Goal: Task Accomplishment & Management: Manage account settings

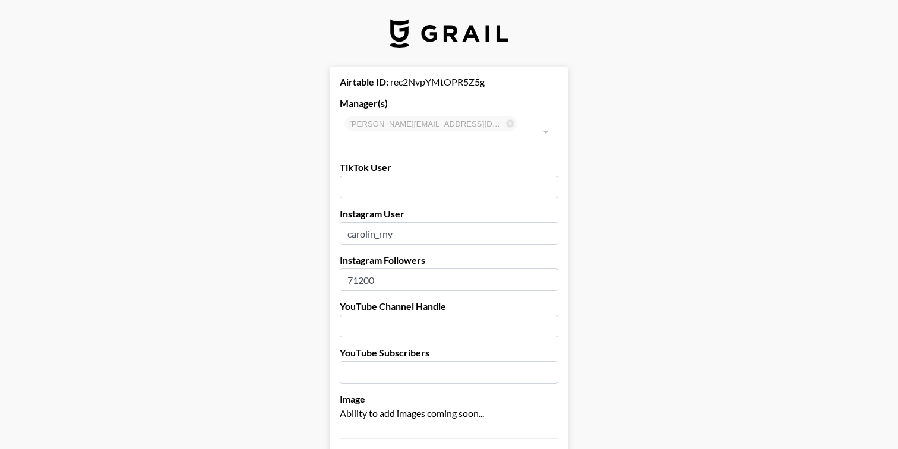
select select "USD"
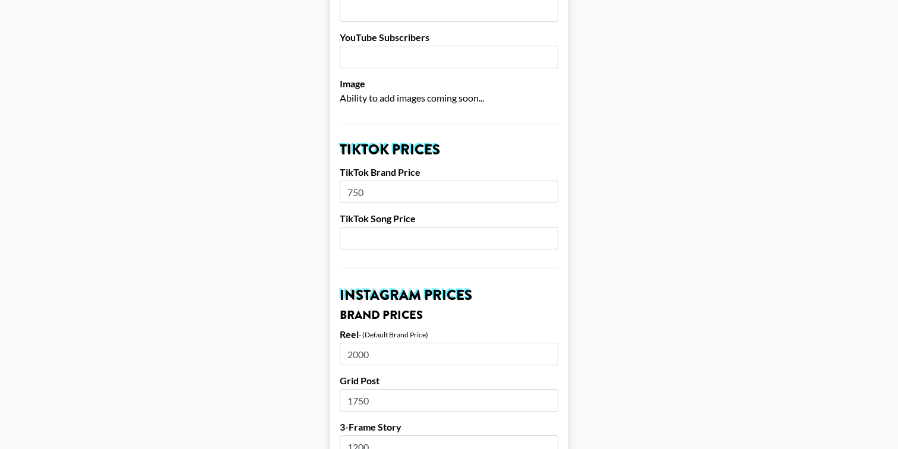
scroll to position [312, 0]
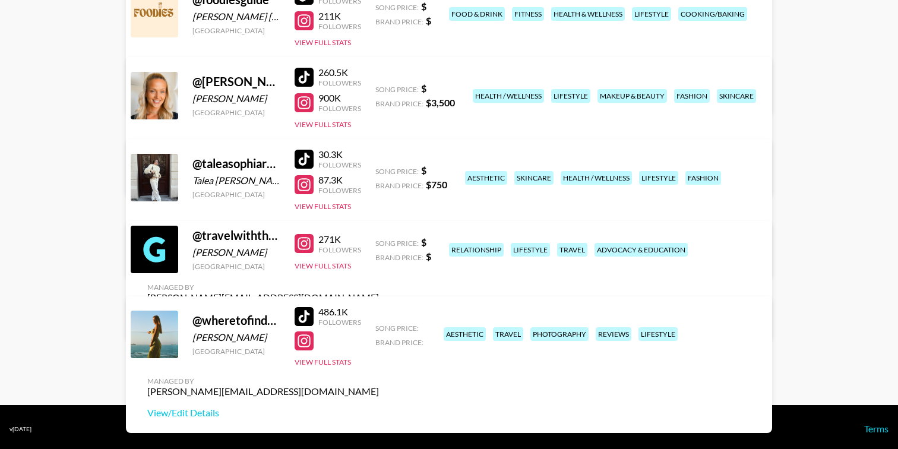
scroll to position [285, 0]
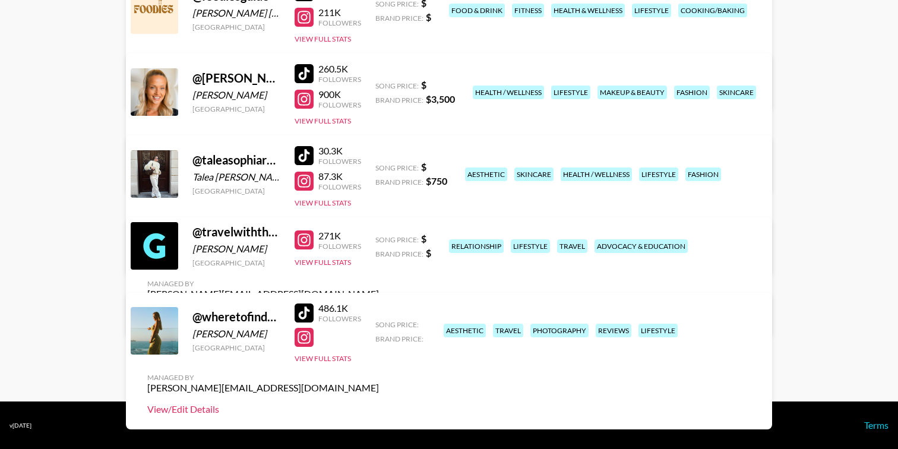
click at [379, 403] on link "View/Edit Details" at bounding box center [263, 409] width 232 height 12
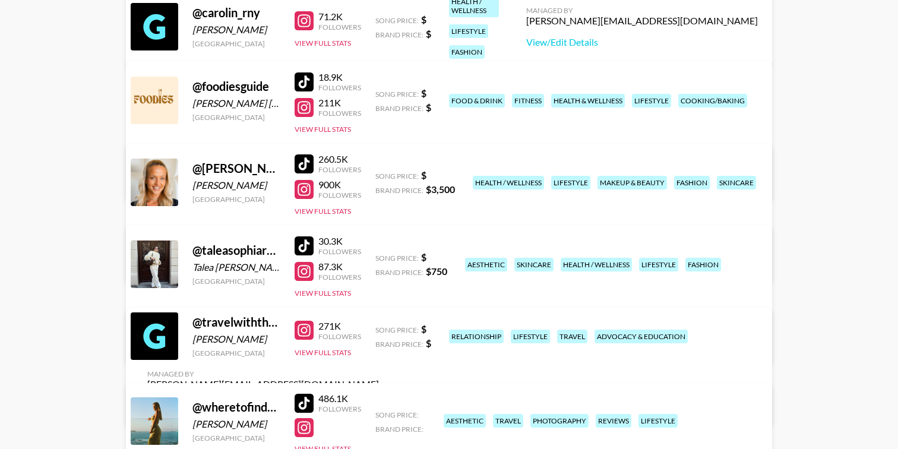
scroll to position [192, 0]
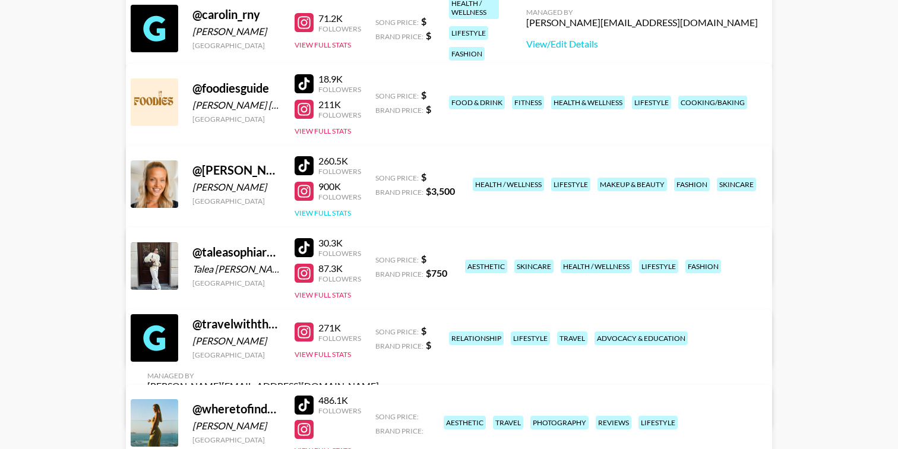
click at [320, 214] on button "View Full Stats" at bounding box center [323, 213] width 56 height 9
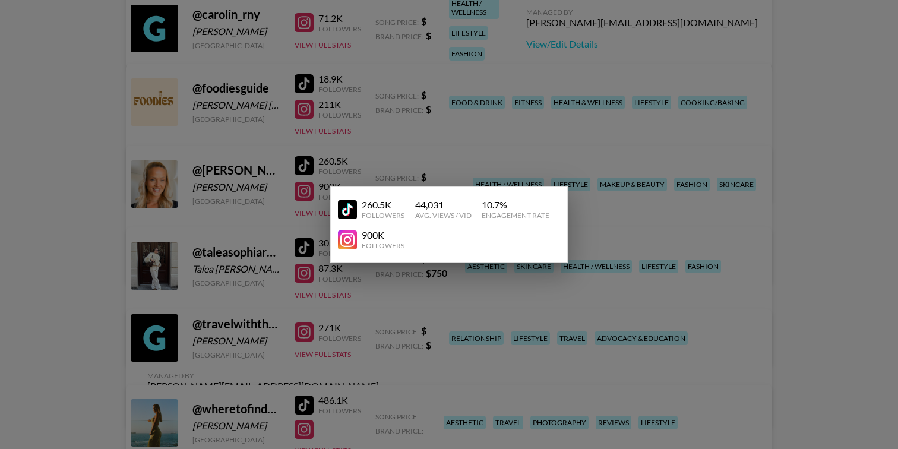
click at [659, 206] on div at bounding box center [449, 224] width 898 height 449
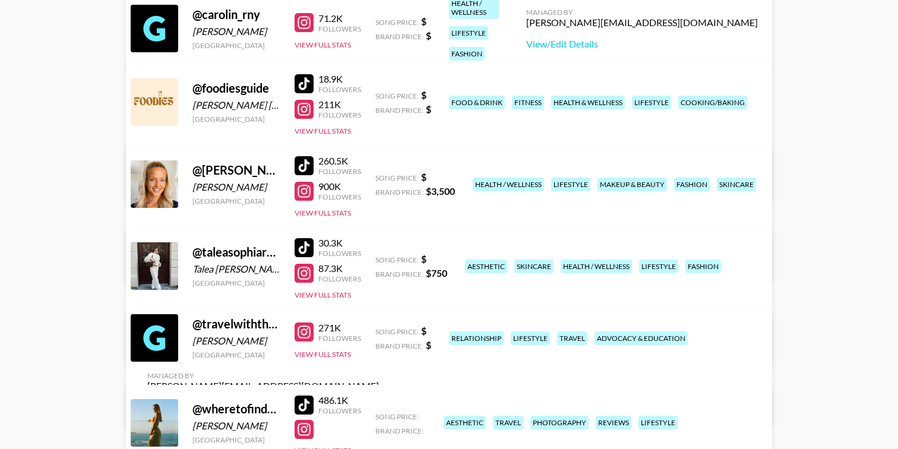
click at [379, 258] on link "View/Edit Details" at bounding box center [263, 264] width 232 height 12
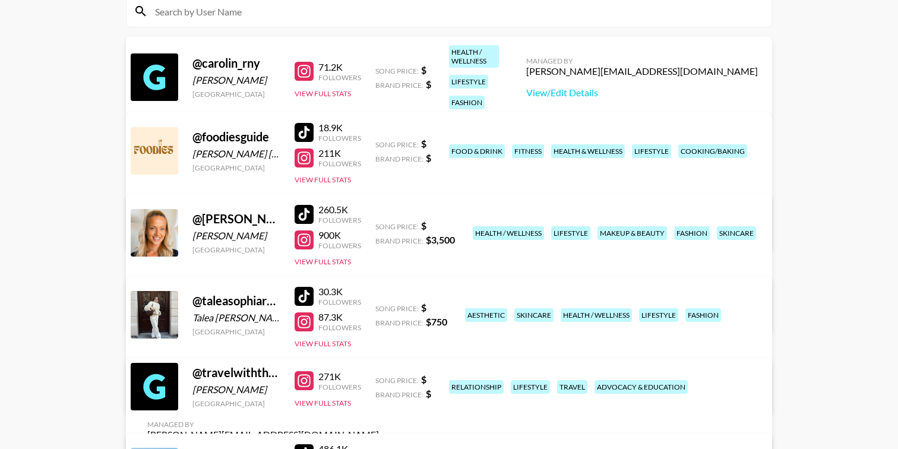
scroll to position [132, 0]
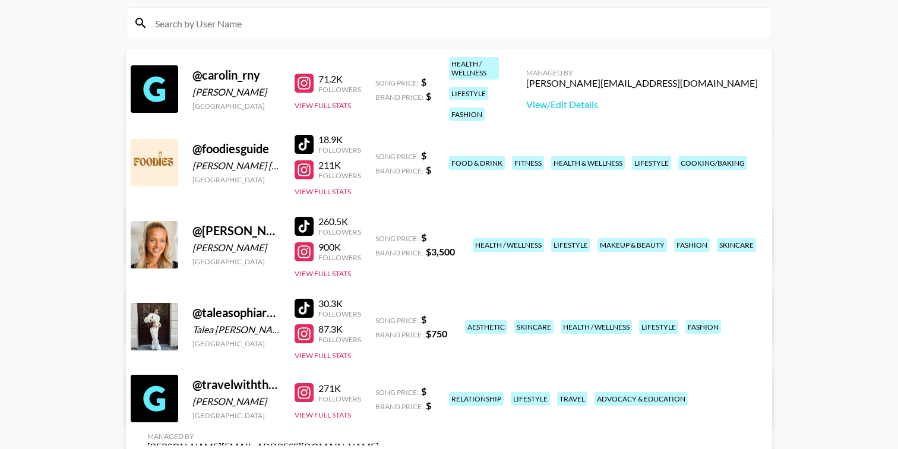
click at [379, 236] on link "View/Edit Details" at bounding box center [263, 242] width 232 height 12
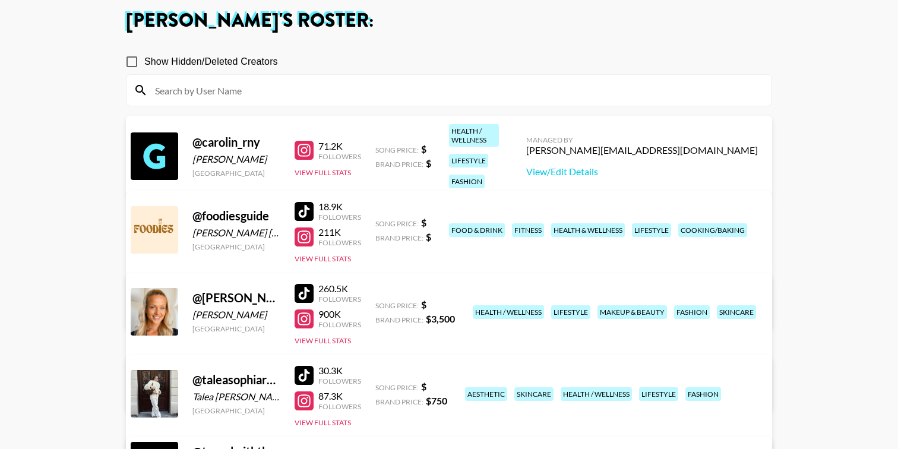
scroll to position [50, 0]
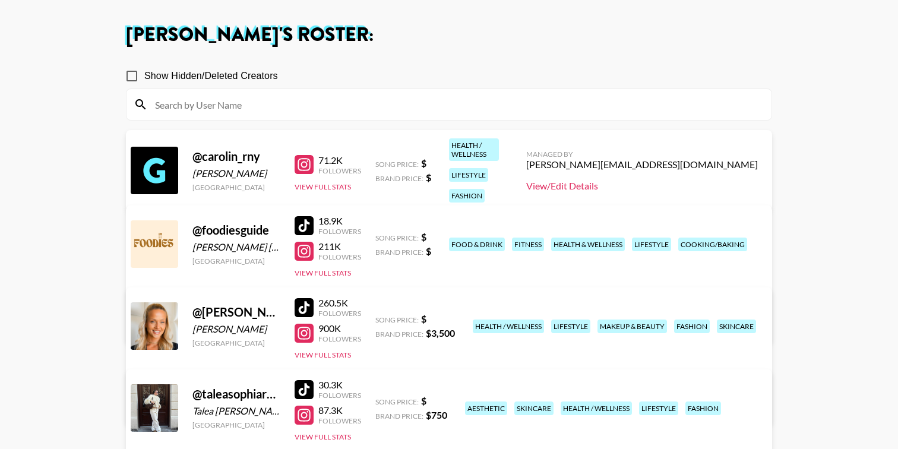
click at [670, 180] on link "View/Edit Details" at bounding box center [642, 186] width 232 height 12
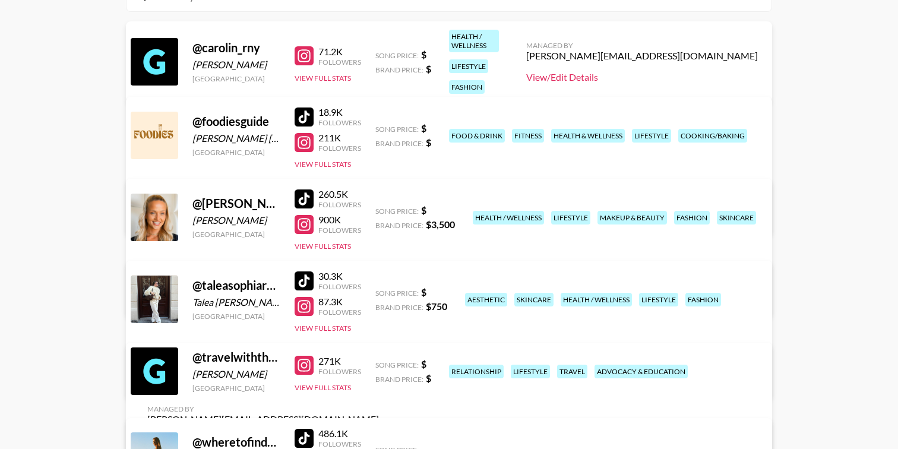
scroll to position [165, 0]
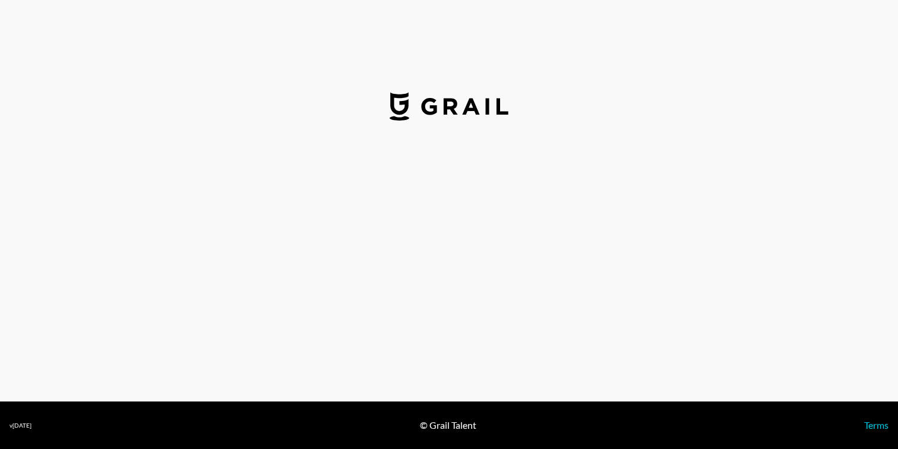
select select "USD"
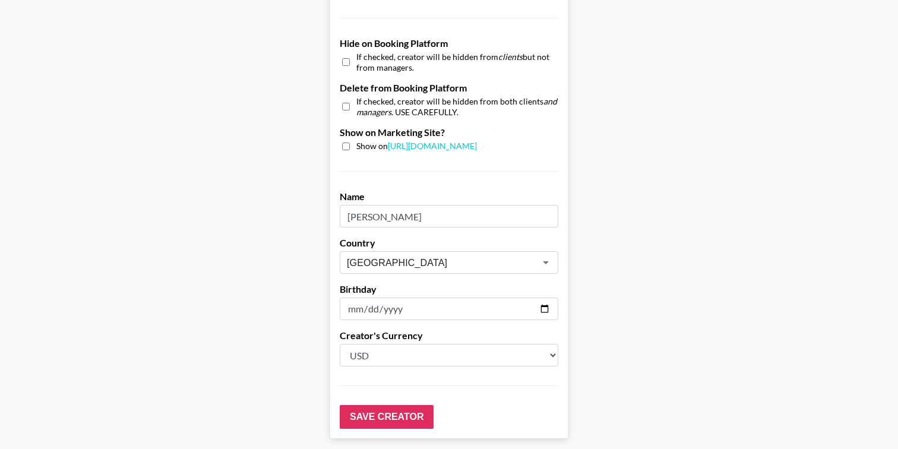
scroll to position [1163, 0]
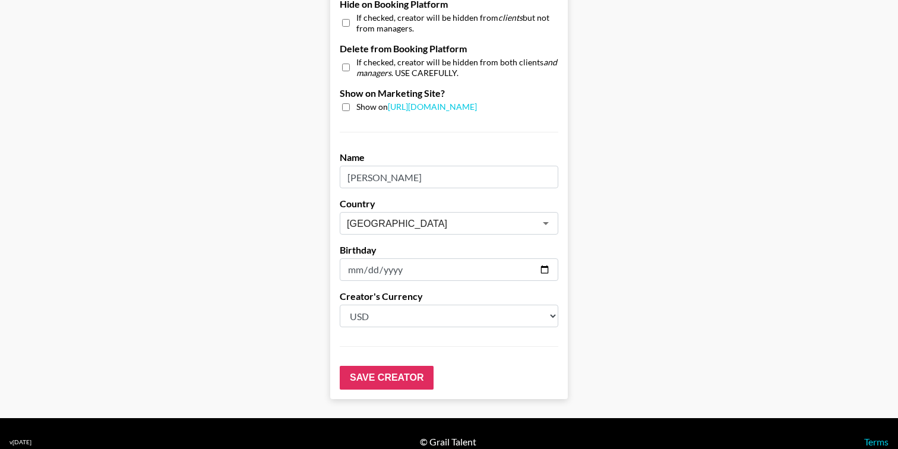
click at [386, 305] on select "Select a Currency USD GBP" at bounding box center [449, 316] width 219 height 23
select select "GBP"
click at [340, 305] on select "Select a Currency USD GBP" at bounding box center [449, 316] width 219 height 23
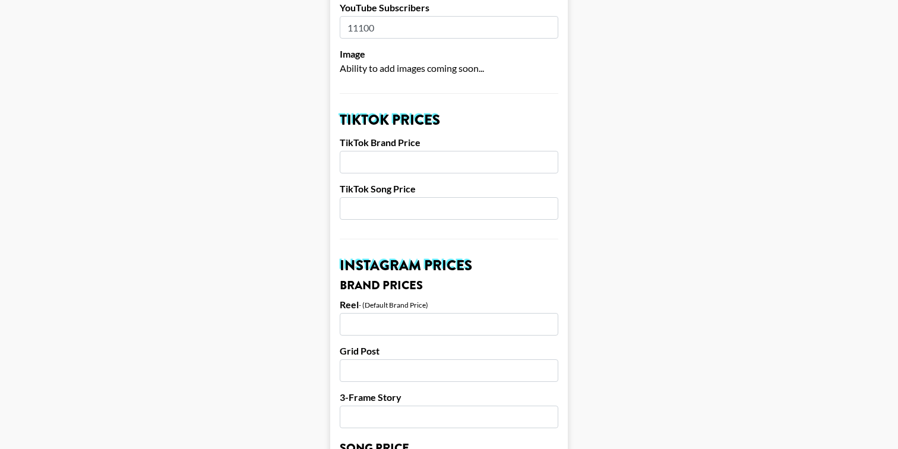
scroll to position [349, 0]
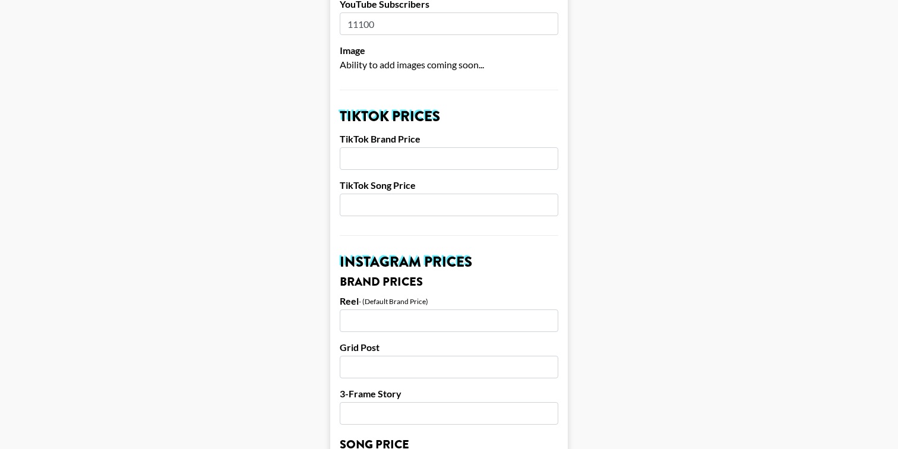
click at [389, 149] on input "number" at bounding box center [449, 158] width 219 height 23
type input "5000"
click at [396, 194] on input "number" at bounding box center [449, 205] width 219 height 23
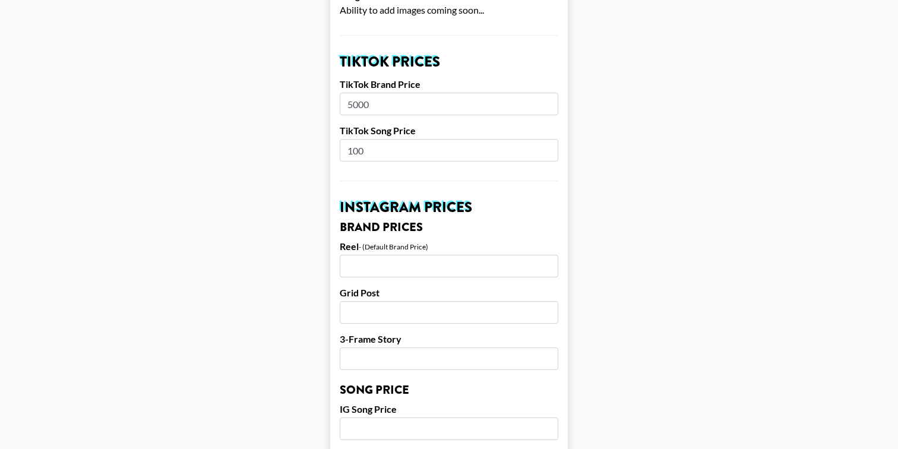
scroll to position [404, 0]
type input "100"
click at [417, 417] on input "number" at bounding box center [449, 428] width 219 height 23
type input "300"
click at [406, 257] on input "number" at bounding box center [449, 265] width 219 height 23
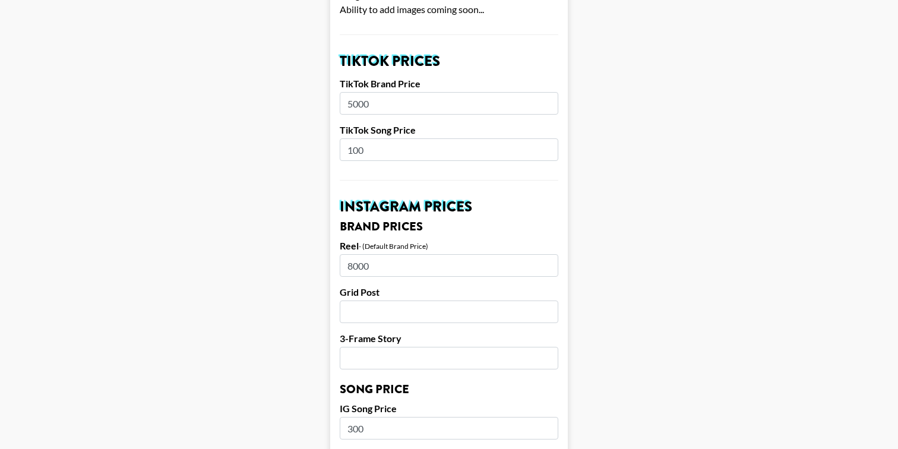
type input "8000"
click at [401, 301] on input "number" at bounding box center [449, 312] width 219 height 23
type input "6500"
click at [414, 347] on input "number" at bounding box center [449, 358] width 219 height 23
click at [360, 347] on input "5000" at bounding box center [449, 358] width 219 height 23
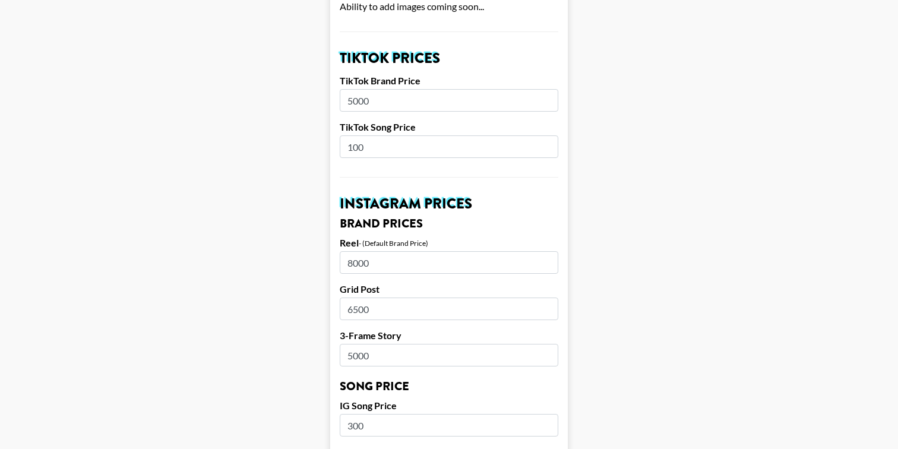
scroll to position [484, 0]
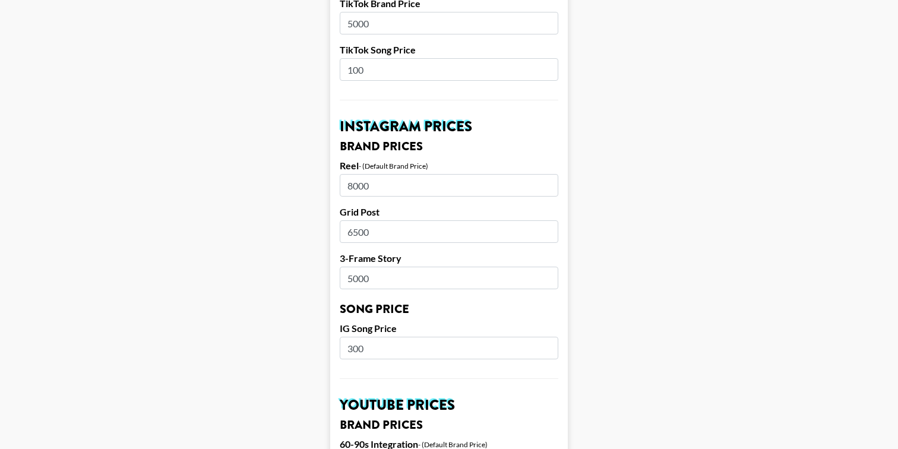
click at [357, 267] on input "5000" at bounding box center [449, 278] width 219 height 23
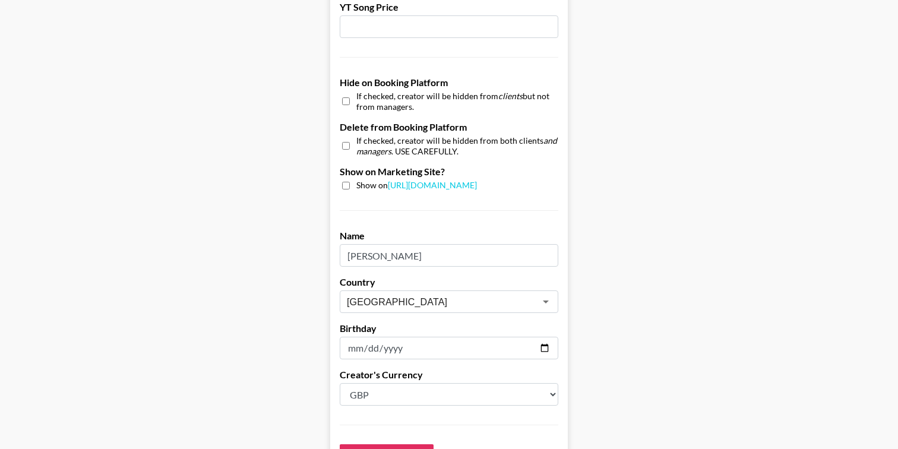
scroll to position [1105, 0]
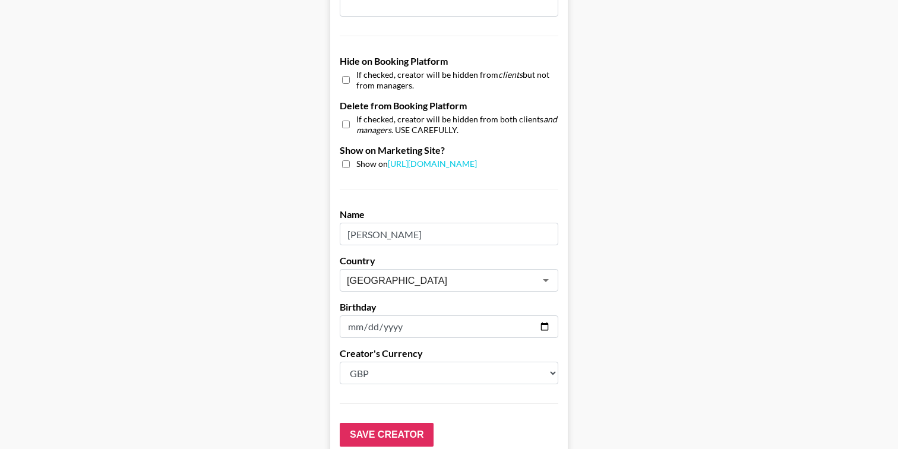
type input "5500"
click at [342, 160] on input "checkbox" at bounding box center [346, 164] width 8 height 8
checkbox input "true"
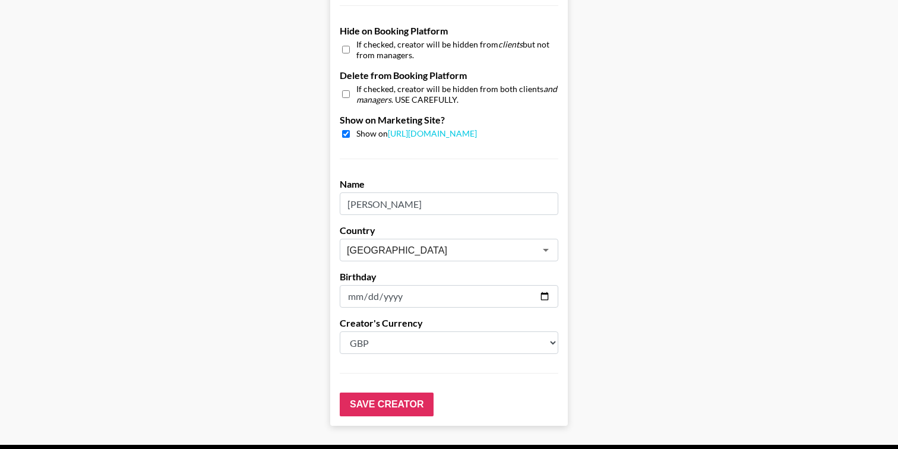
scroll to position [1139, 0]
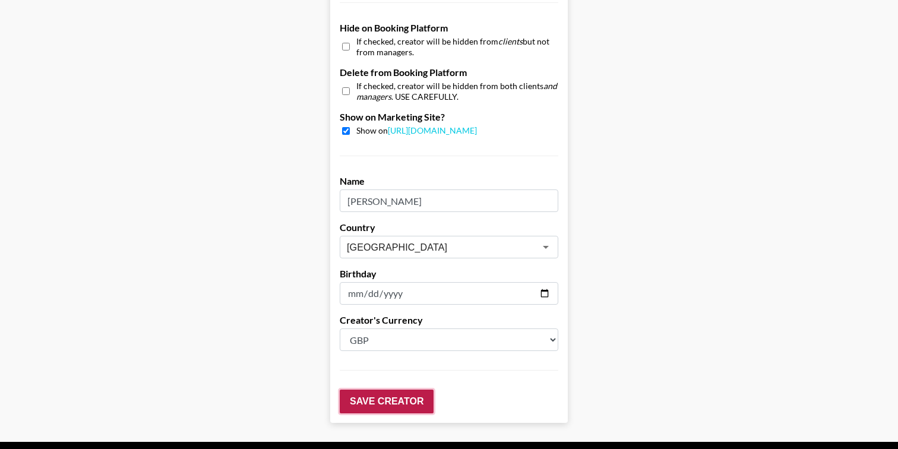
click at [391, 390] on input "Save Creator" at bounding box center [387, 402] width 94 height 24
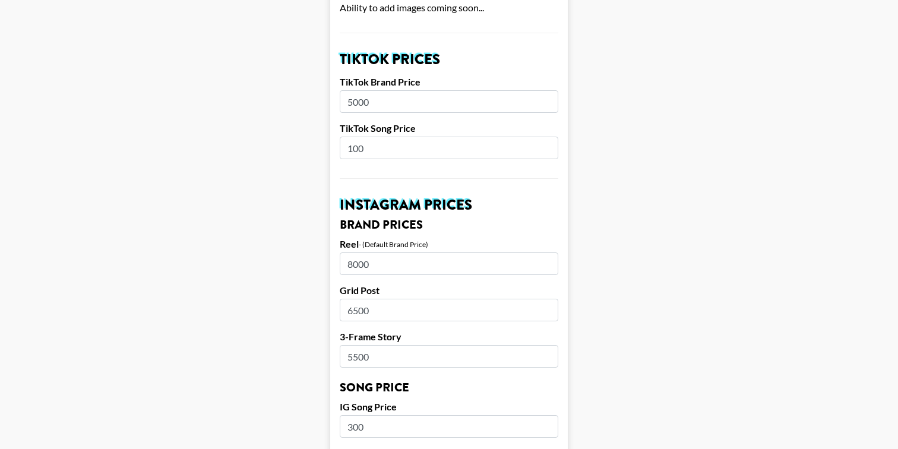
scroll to position [449, 0]
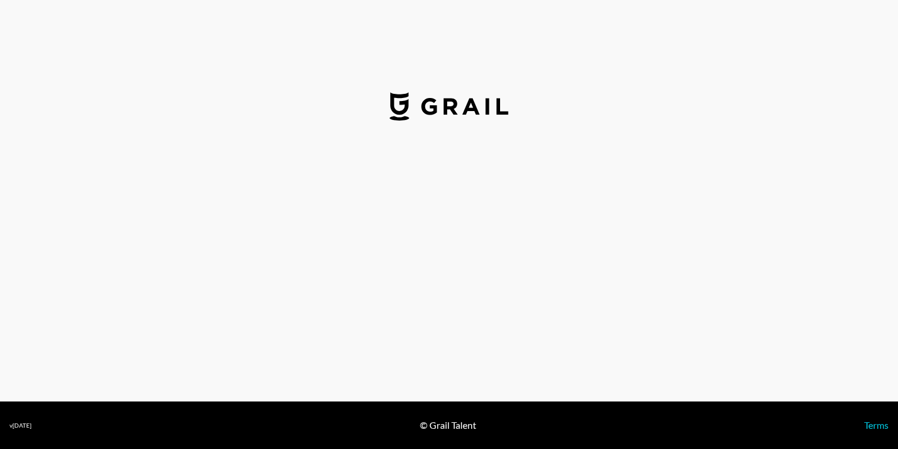
select select "USD"
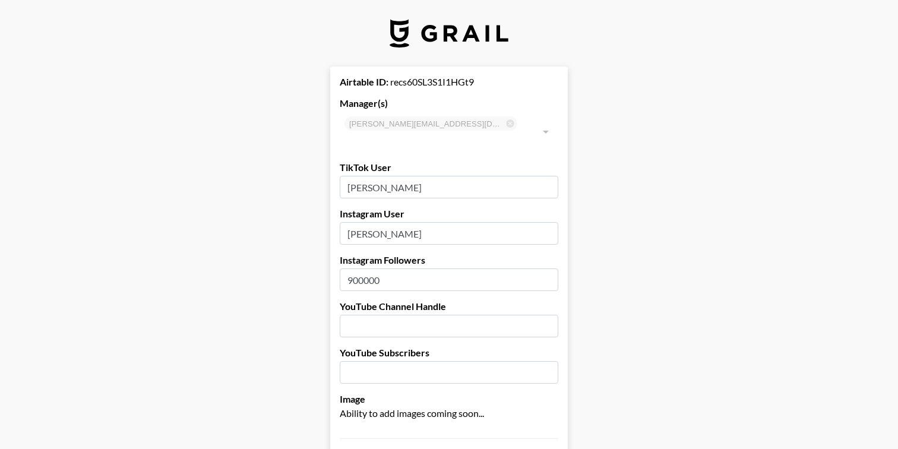
click at [364, 269] on input "900000" at bounding box center [449, 280] width 219 height 23
type input "907000"
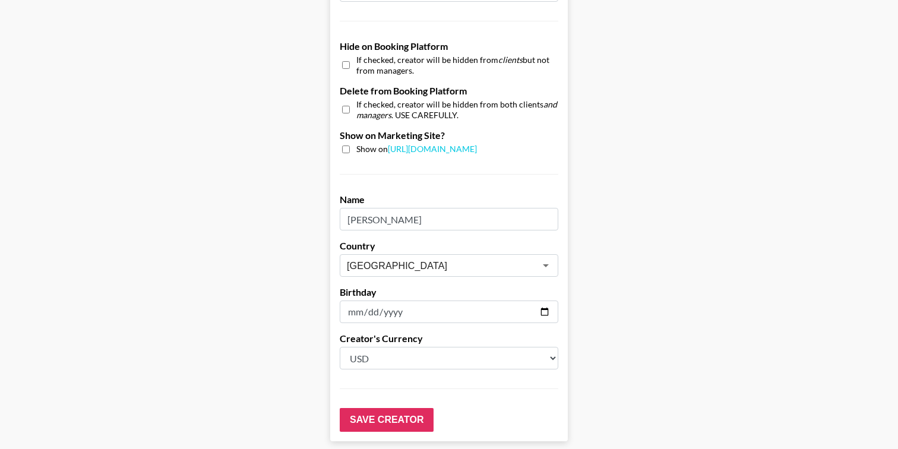
scroll to position [1129, 0]
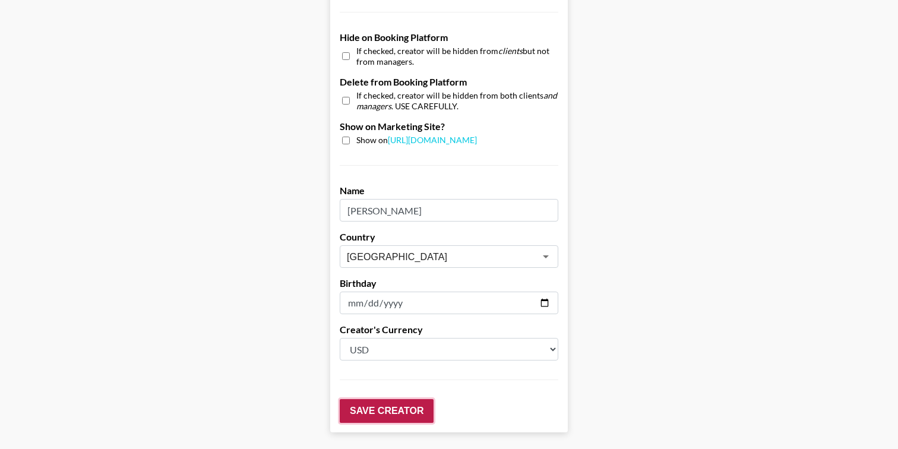
click at [361, 400] on input "Save Creator" at bounding box center [387, 411] width 94 height 24
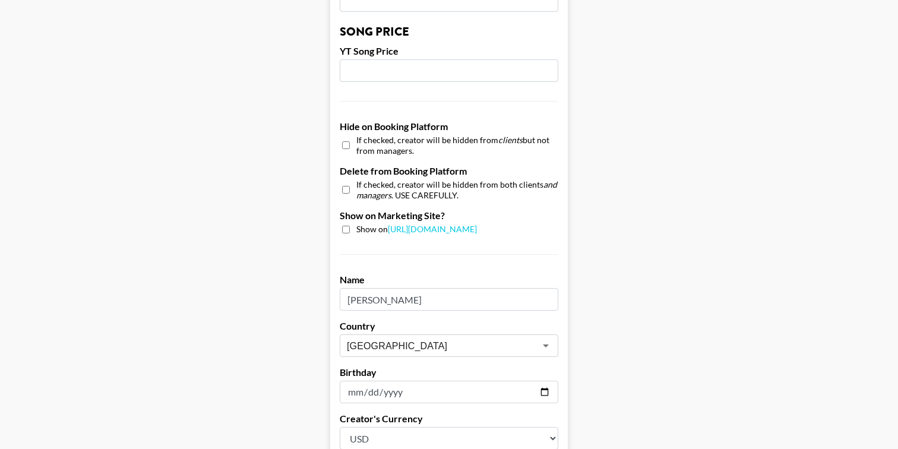
scroll to position [1084, 0]
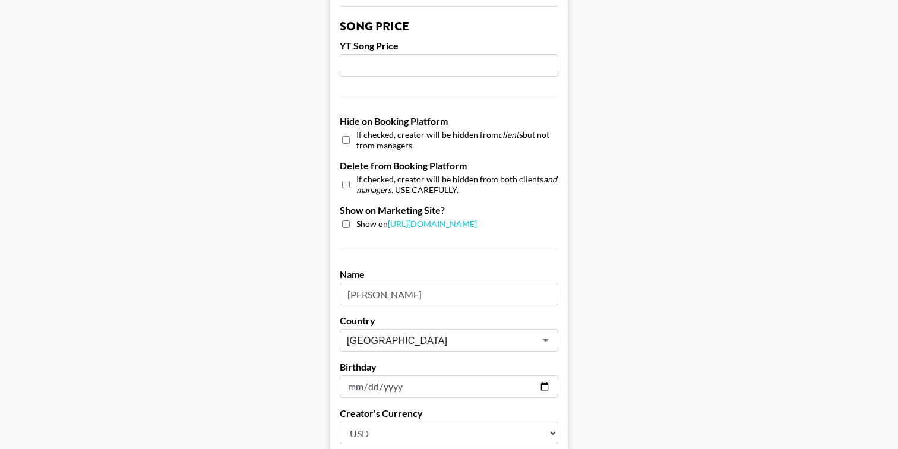
click at [343, 220] on input "checkbox" at bounding box center [346, 224] width 8 height 8
checkbox input "true"
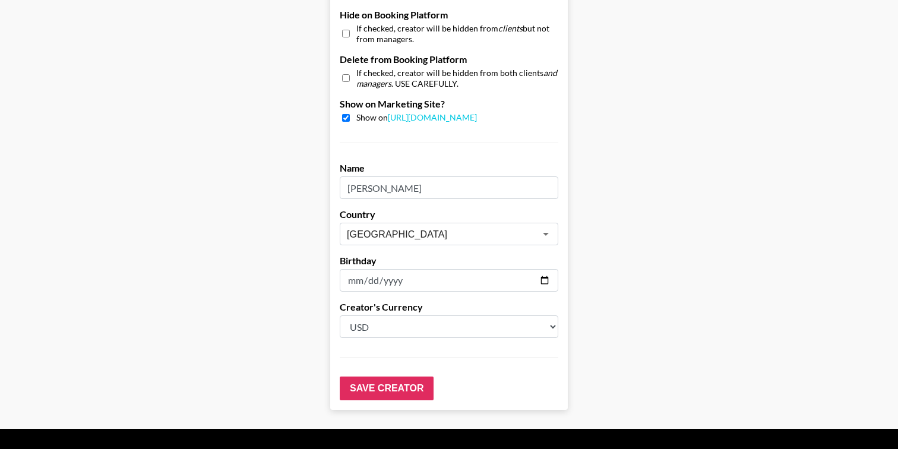
scroll to position [1201, 0]
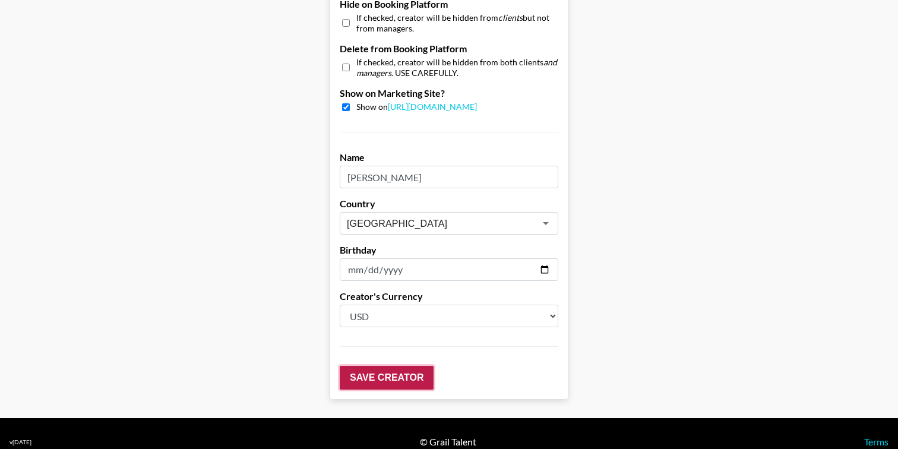
click at [394, 366] on input "Save Creator" at bounding box center [387, 378] width 94 height 24
click at [410, 366] on input "Save Creator" at bounding box center [387, 378] width 94 height 24
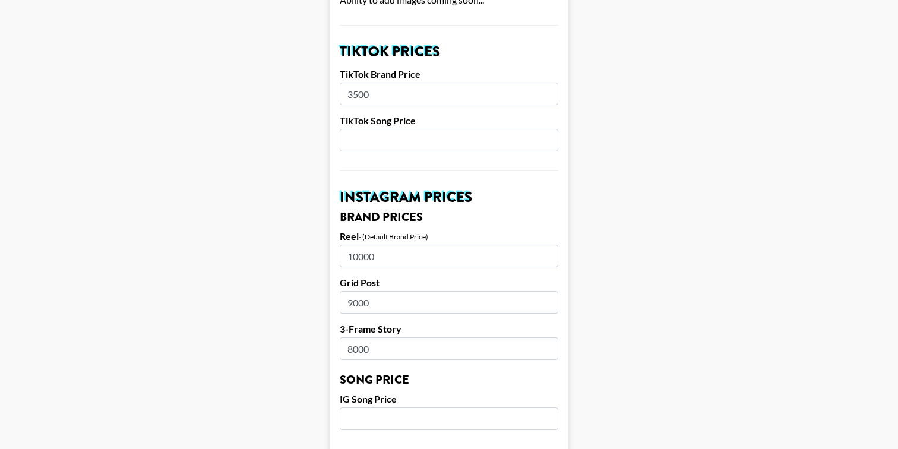
scroll to position [457, 0]
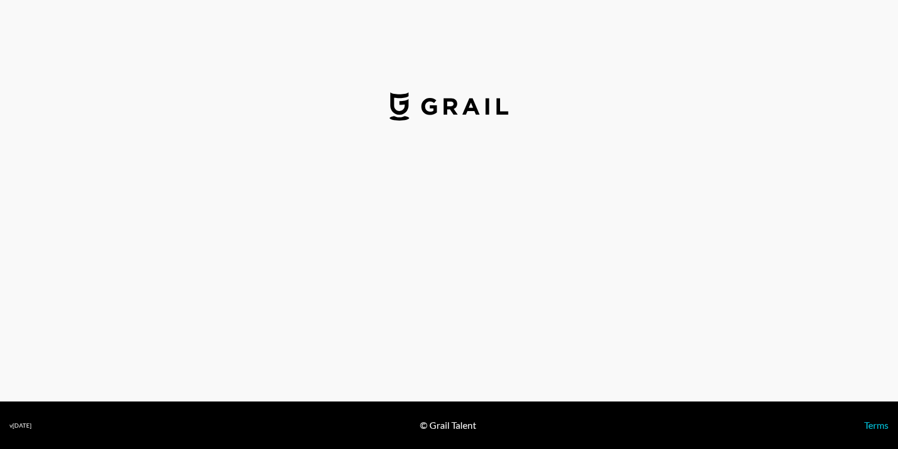
select select "USD"
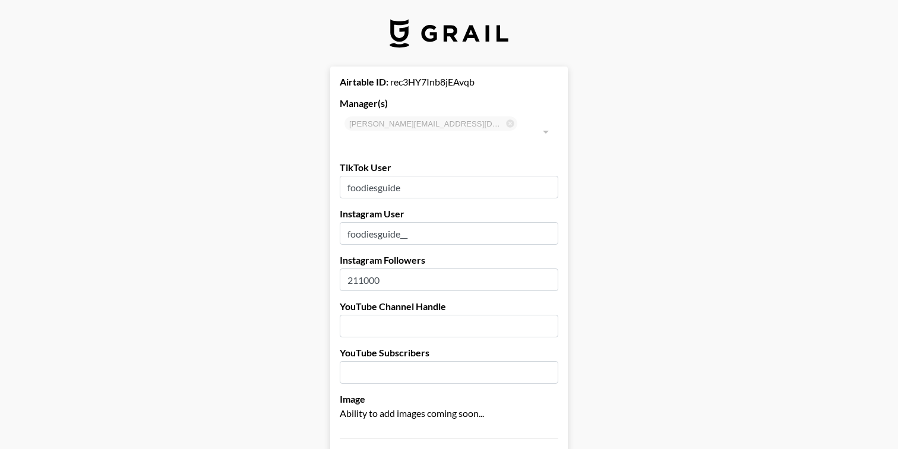
click at [365, 269] on input "211000" at bounding box center [449, 280] width 219 height 23
type input "217000"
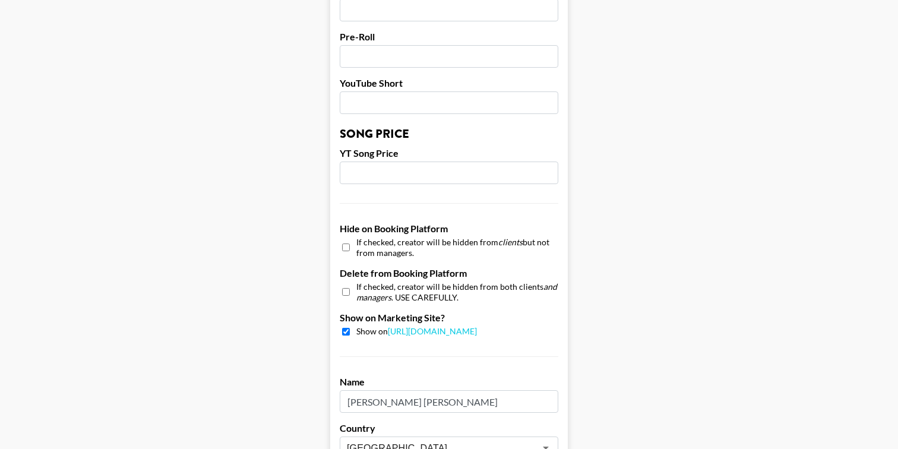
scroll to position [1163, 0]
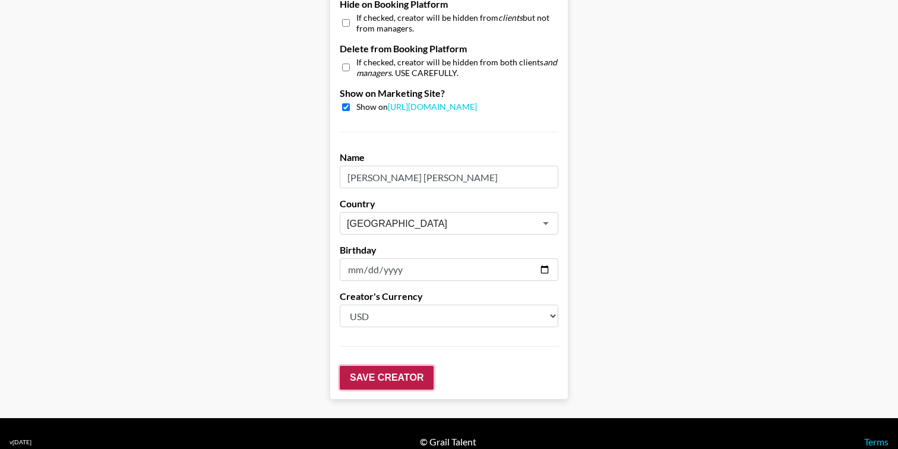
click at [388, 366] on input "Save Creator" at bounding box center [387, 378] width 94 height 24
click at [372, 366] on input "Save Creator" at bounding box center [387, 378] width 94 height 24
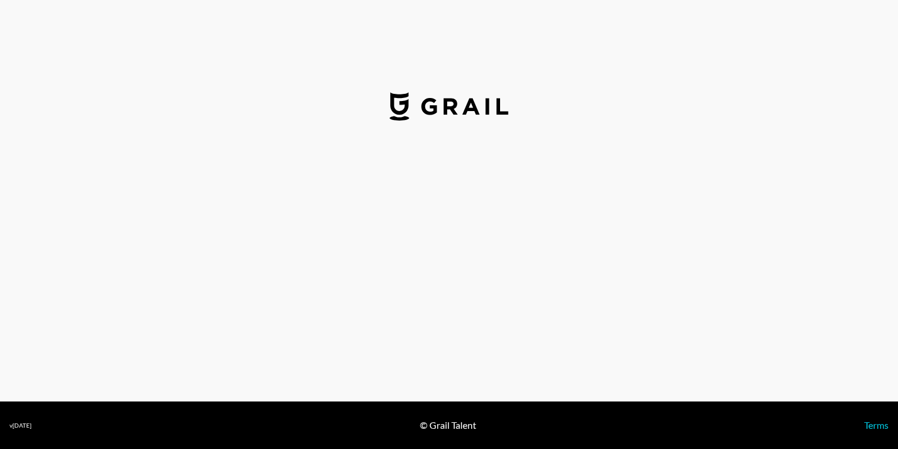
select select "USD"
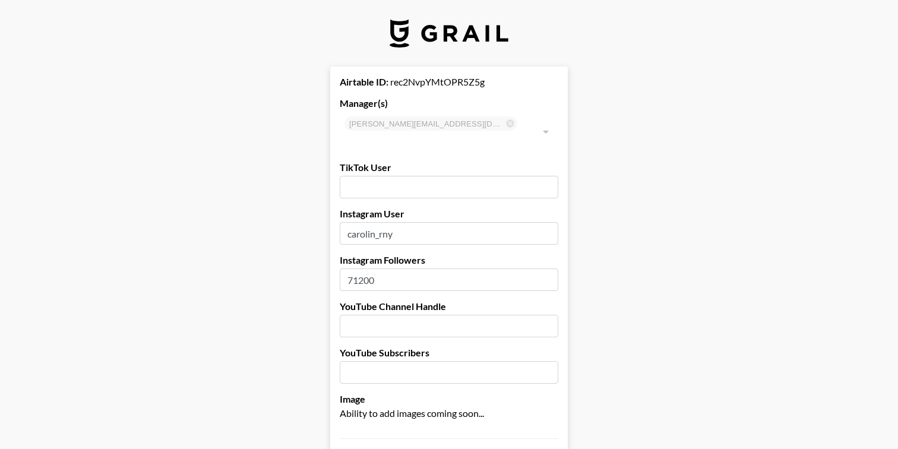
click at [358, 269] on input "71200" at bounding box center [449, 280] width 219 height 23
click at [364, 269] on input "73200" at bounding box center [449, 280] width 219 height 23
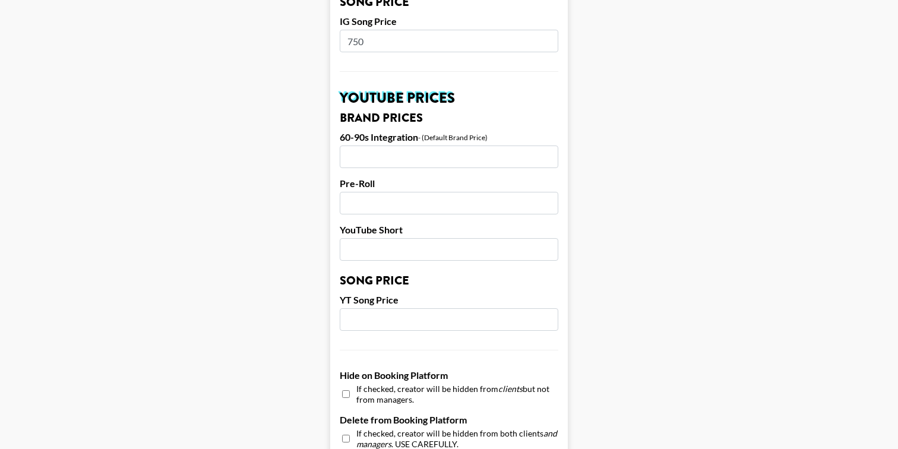
scroll to position [1163, 0]
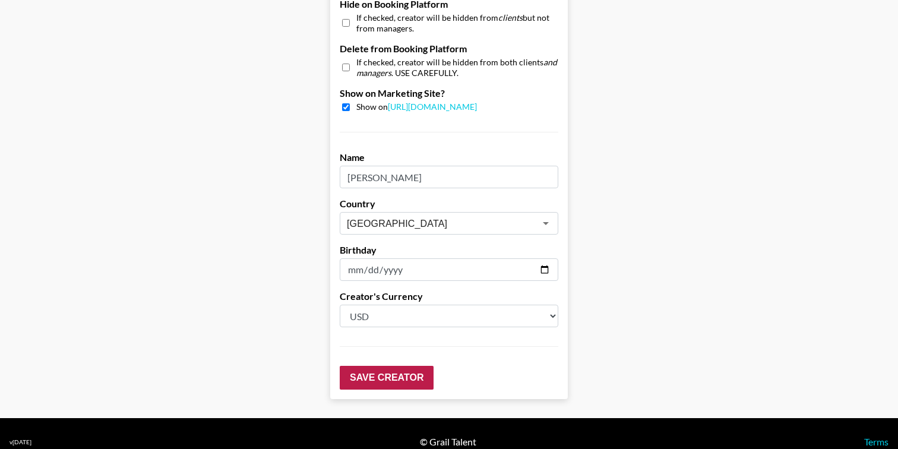
type input "73300"
click at [386, 366] on input "Save Creator" at bounding box center [387, 378] width 94 height 24
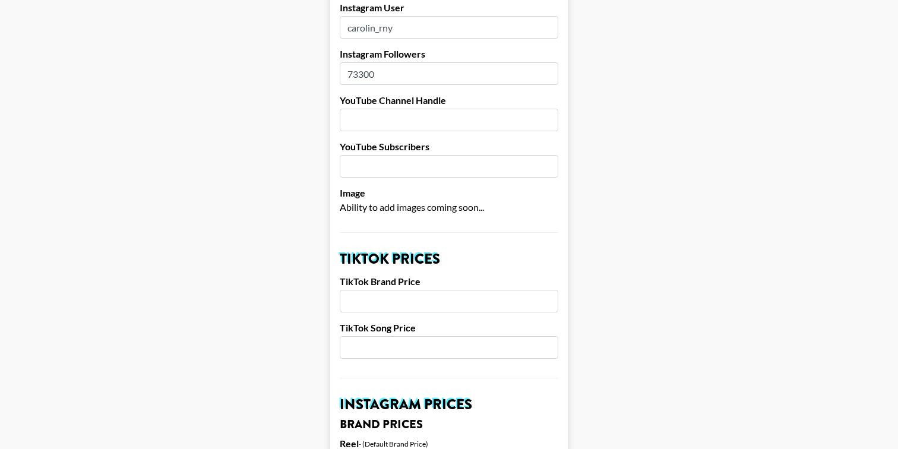
scroll to position [0, 0]
